Goal: Find specific page/section: Find specific page/section

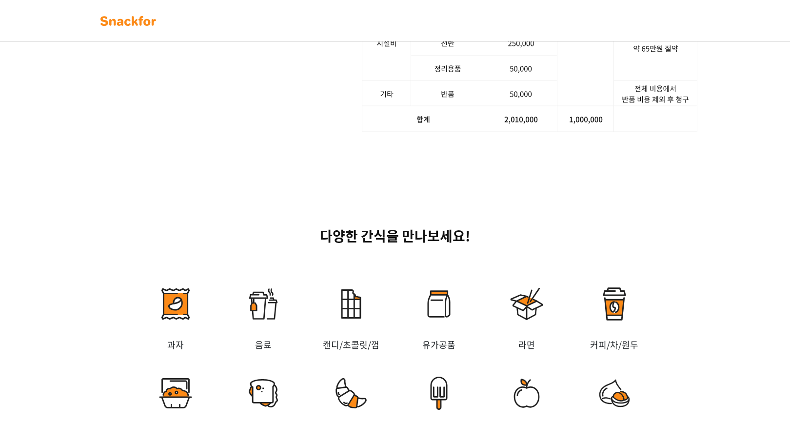
scroll to position [1415, 0]
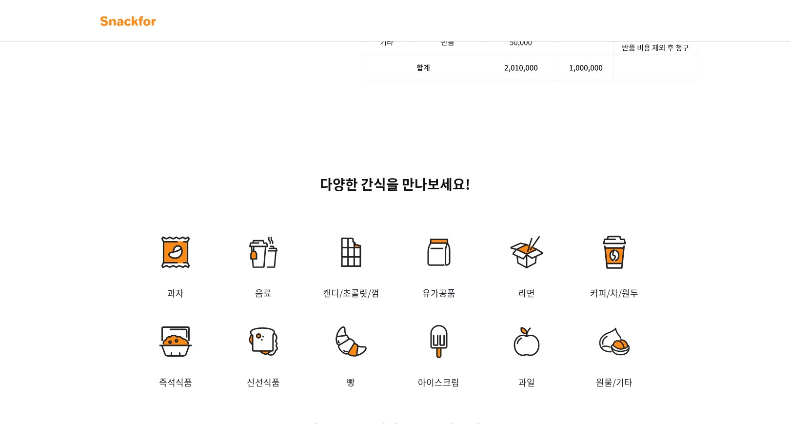
click at [138, 28] on img at bounding box center [128, 21] width 61 height 16
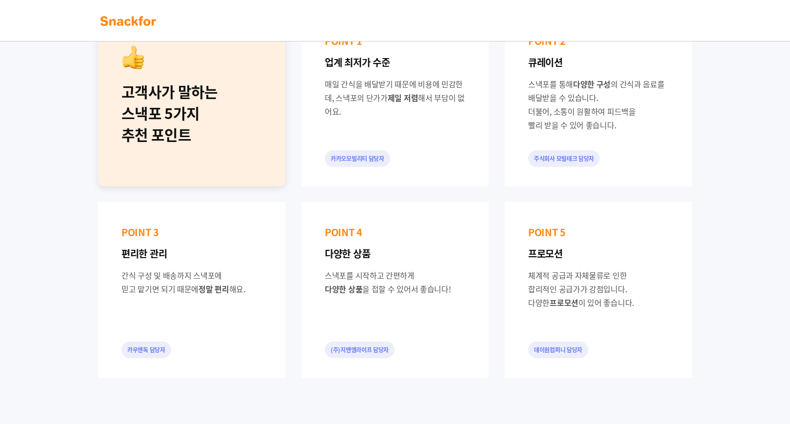
scroll to position [439, 0]
click at [554, 347] on div "데이원컴퍼니 담당자" at bounding box center [558, 349] width 60 height 17
click at [576, 306] on span "프로모션" at bounding box center [564, 302] width 29 height 12
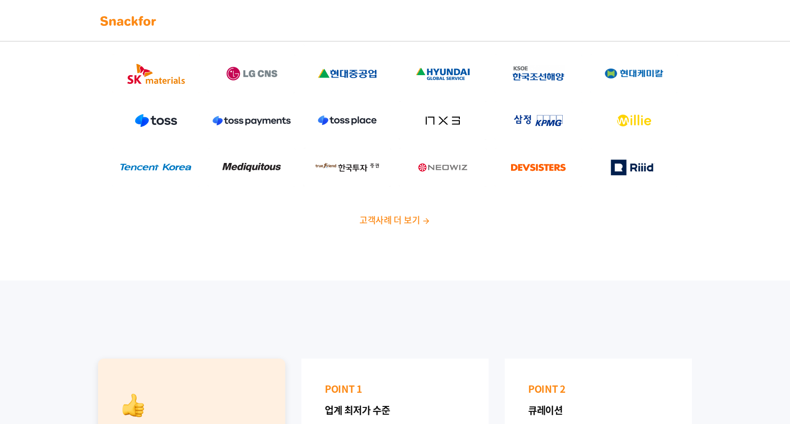
scroll to position [0, 0]
